Goal: Task Accomplishment & Management: Complete application form

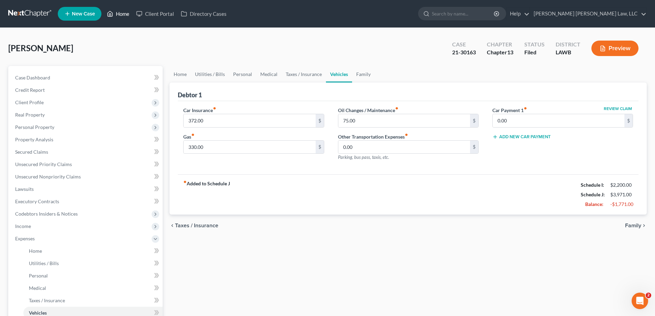
click at [115, 14] on link "Home" at bounding box center [118, 14] width 29 height 12
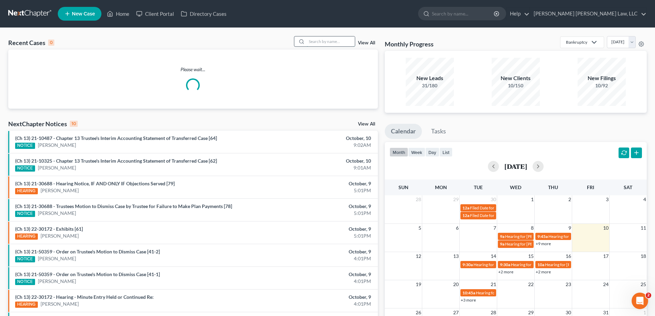
click at [346, 43] on input "search" at bounding box center [331, 41] width 48 height 10
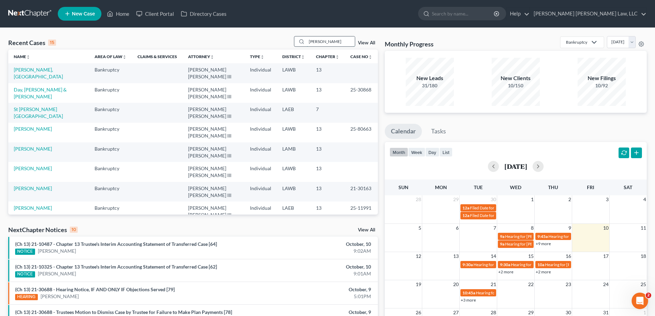
type input "[PERSON_NAME]"
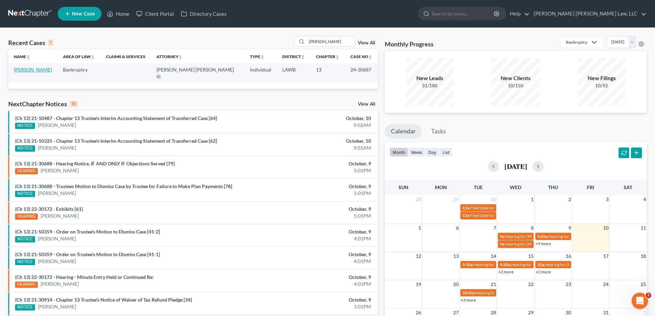
click at [39, 72] on link "[PERSON_NAME]" at bounding box center [33, 70] width 38 height 6
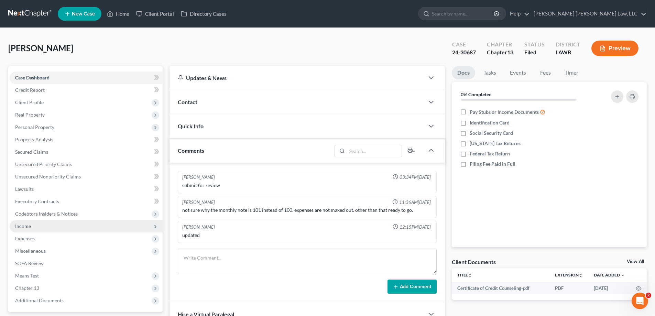
scroll to position [69, 0]
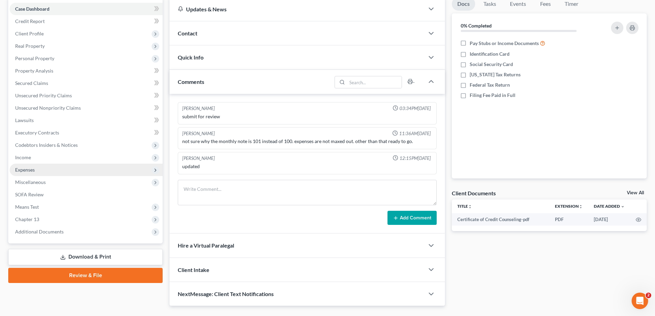
click at [36, 169] on span "Expenses" at bounding box center [86, 170] width 153 height 12
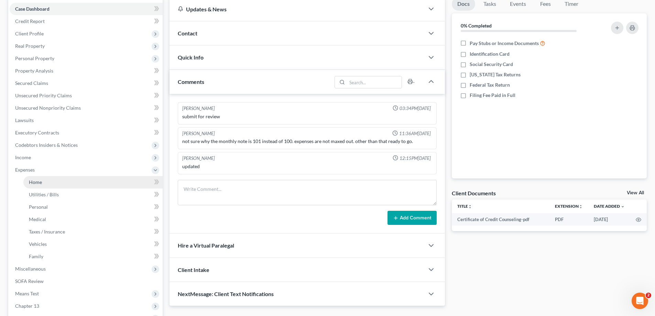
click at [44, 182] on link "Home" at bounding box center [92, 182] width 139 height 12
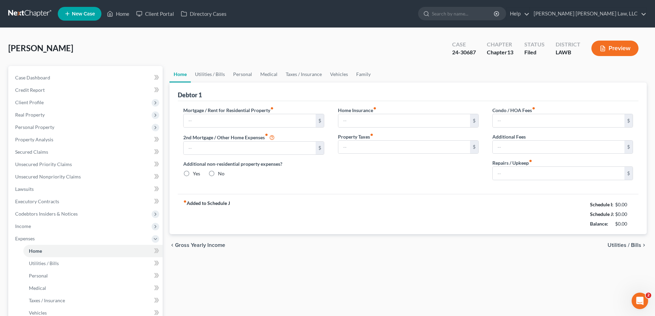
type input "500.00"
type input "0.00"
radio input "true"
type input "0.00"
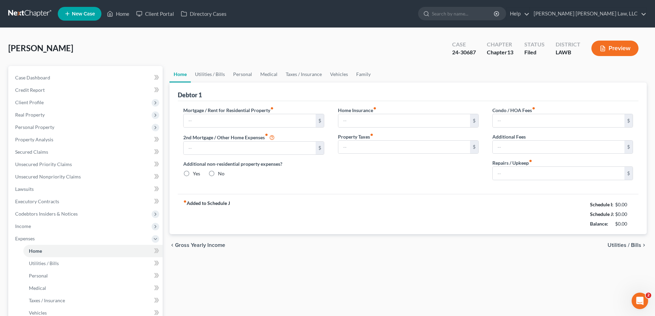
type input "0.00"
click at [241, 73] on link "Personal" at bounding box center [242, 74] width 27 height 17
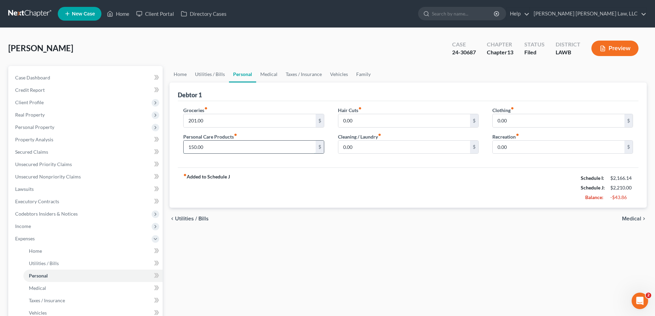
click at [255, 148] on input "150.00" at bounding box center [250, 147] width 132 height 13
click at [196, 119] on input "201.00" at bounding box center [250, 120] width 132 height 13
type input "207"
click at [286, 154] on div "$" at bounding box center [253, 147] width 141 height 14
click at [277, 148] on input "text" at bounding box center [250, 147] width 132 height 13
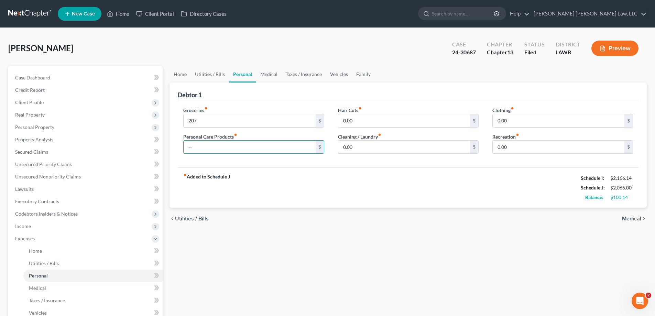
click at [341, 73] on link "Vehicles" at bounding box center [339, 74] width 26 height 17
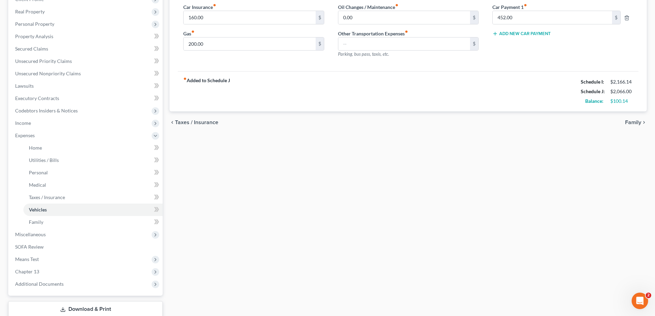
scroll to position [149, 0]
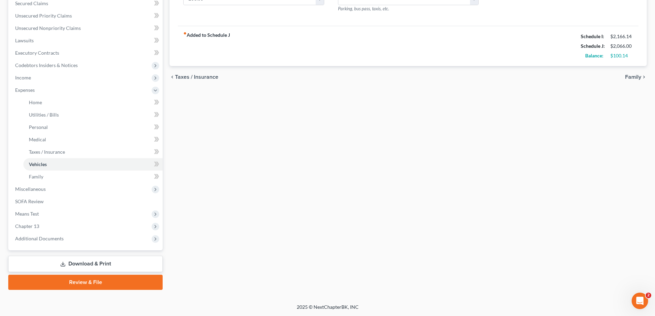
click at [107, 263] on link "Download & Print" at bounding box center [85, 264] width 154 height 16
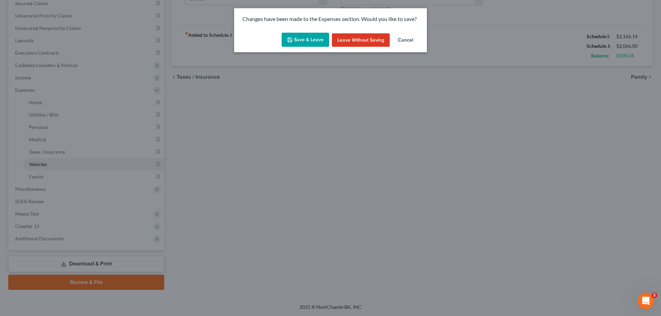
click at [309, 41] on button "Save & Leave" at bounding box center [304, 40] width 47 height 14
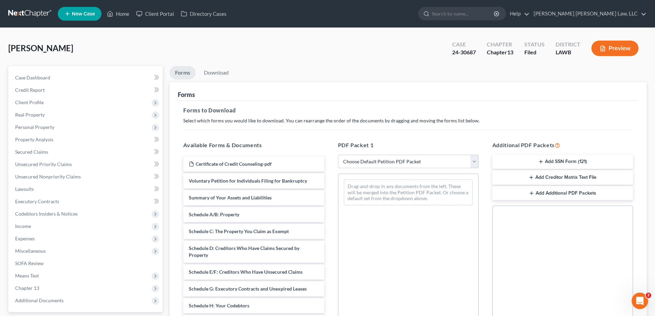
click at [387, 162] on select "Choose Default Petition PDF Packet Complete Bankruptcy Petition (all forms and …" at bounding box center [408, 162] width 141 height 14
click at [338, 155] on select "Choose Default Petition PDF Packet Complete Bankruptcy Petition (all forms and …" at bounding box center [408, 162] width 141 height 14
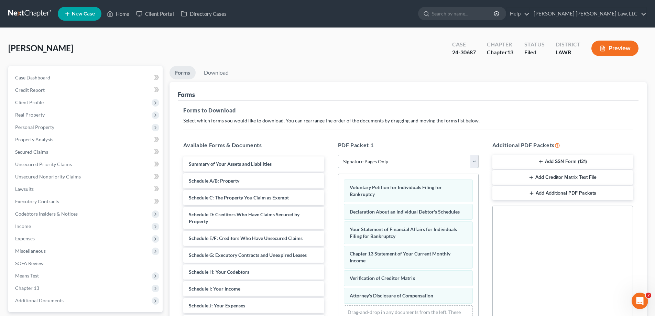
click at [382, 165] on select "Choose Default Petition PDF Packet Complete Bankruptcy Petition (all forms and …" at bounding box center [408, 162] width 141 height 14
select select "2"
click at [338, 155] on select "Choose Default Petition PDF Packet Complete Bankruptcy Petition (all forms and …" at bounding box center [408, 162] width 141 height 14
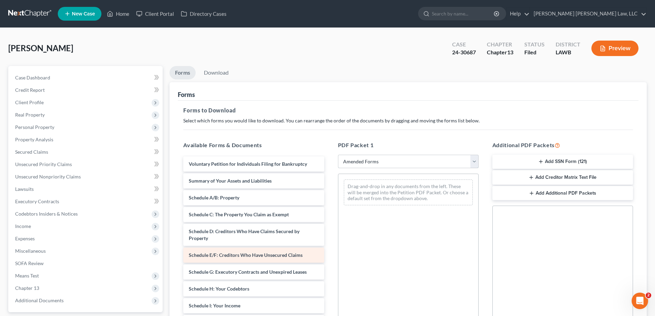
scroll to position [34, 0]
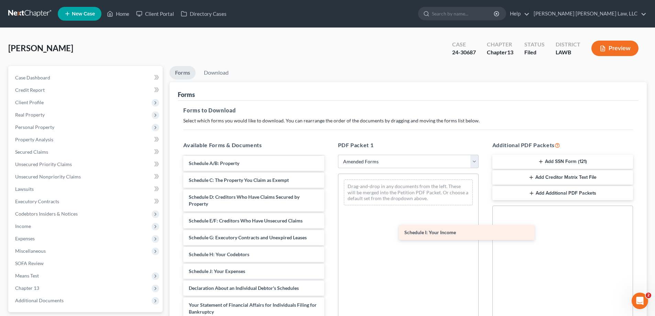
drag, startPoint x: 234, startPoint y: 270, endPoint x: 447, endPoint y: 229, distance: 217.2
click at [330, 231] on div "Schedule I: Your Income Voluntary Petition for Individuals Filing for Bankruptc…" at bounding box center [254, 266] width 152 height 289
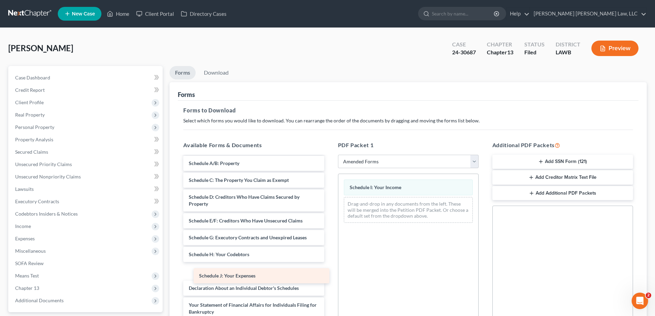
drag, startPoint x: 265, startPoint y: 271, endPoint x: 385, endPoint y: 218, distance: 131.6
click at [330, 219] on div "Schedule J: Your Expenses Voluntary Petition for Individuals Filing for Bankrup…" at bounding box center [254, 266] width 152 height 289
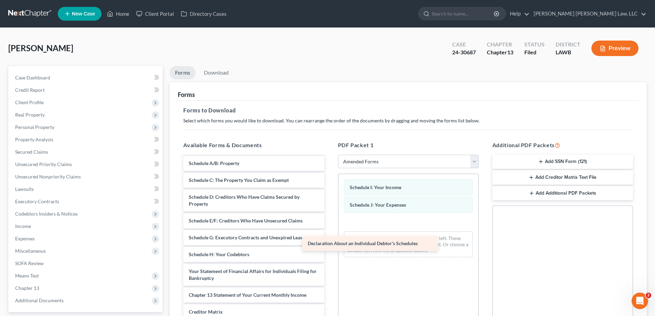
drag, startPoint x: 269, startPoint y: 276, endPoint x: 427, endPoint y: 238, distance: 162.4
click at [330, 235] on div "Declaration About an Individual Debtor's Schedules Voluntary Petition for Indiv…" at bounding box center [254, 249] width 152 height 255
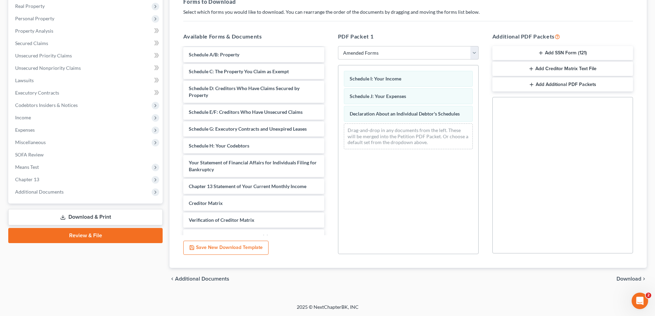
click at [640, 276] on span "Download" at bounding box center [629, 279] width 25 height 6
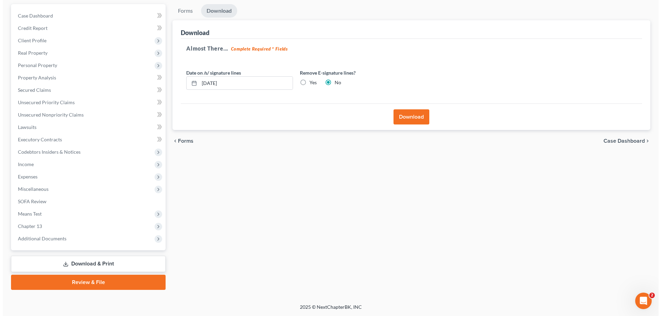
scroll to position [62, 0]
click at [414, 125] on div "Download" at bounding box center [408, 117] width 461 height 26
click at [411, 120] on button "Download" at bounding box center [408, 116] width 36 height 15
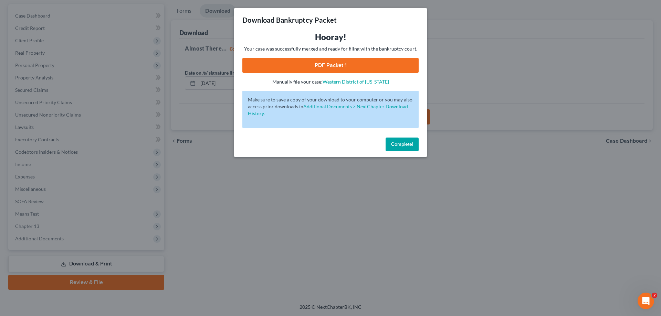
click at [382, 63] on link "PDF Packet 1" at bounding box center [330, 65] width 176 height 15
